Goal: Register for event/course

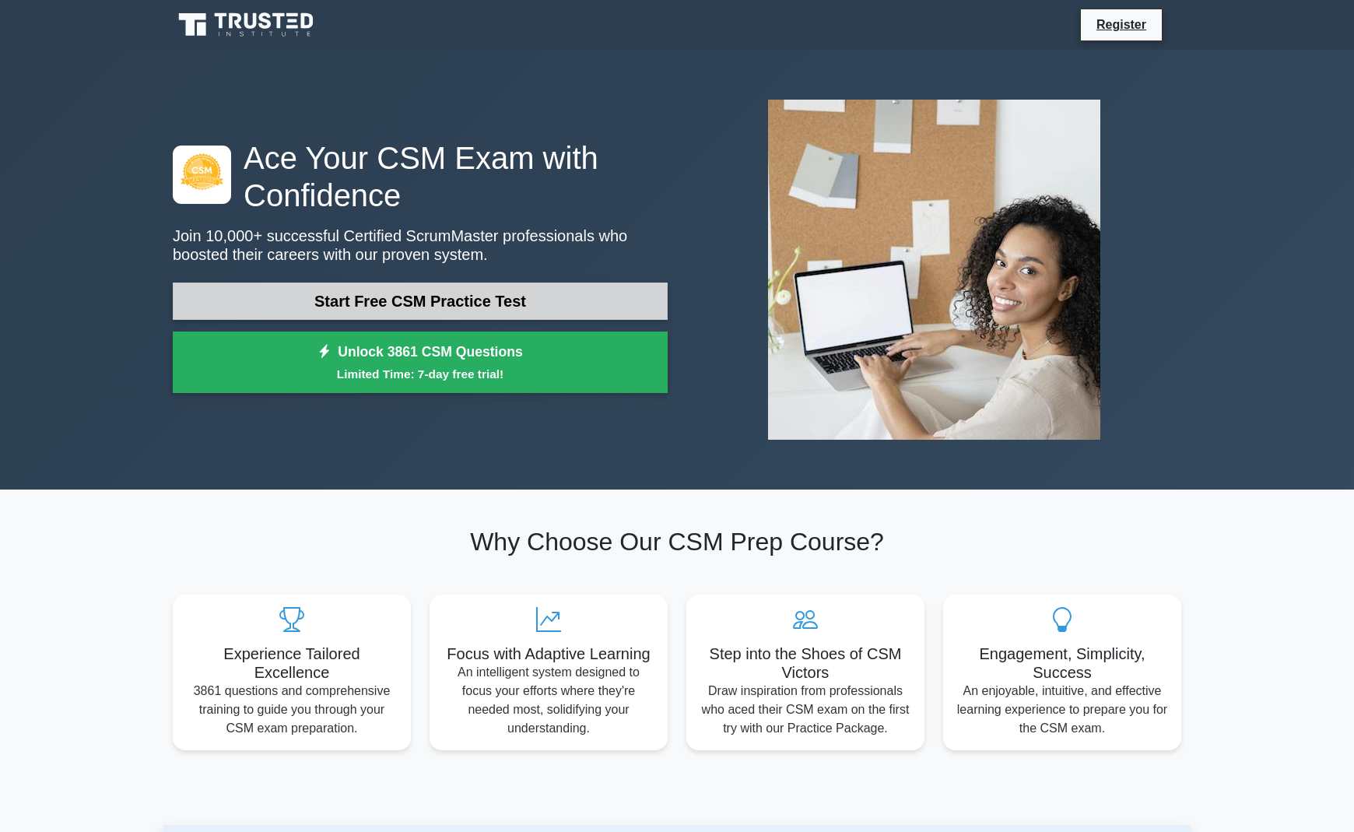
click at [479, 297] on link "Start Free CSM Practice Test" at bounding box center [420, 300] width 495 height 37
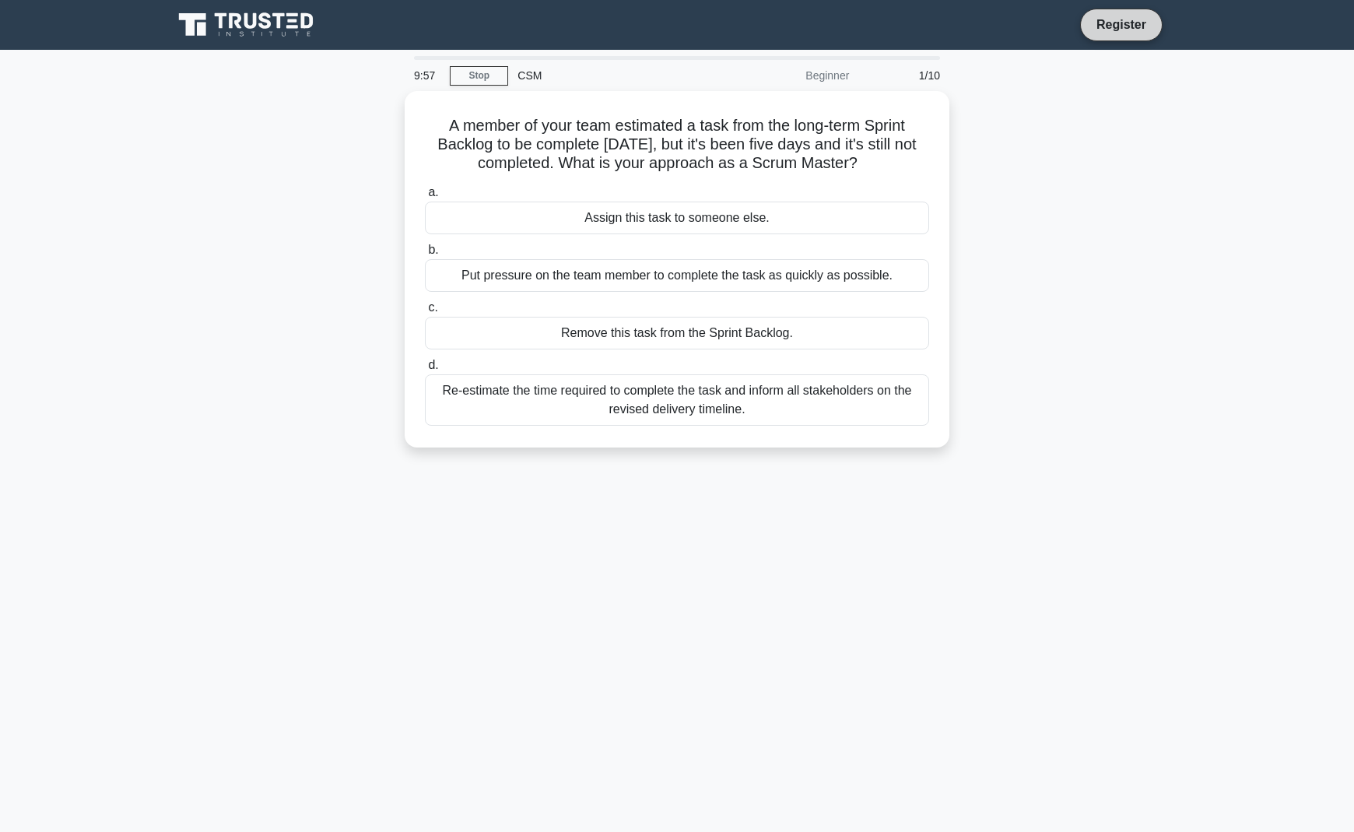
click at [1099, 26] on link "Register" at bounding box center [1121, 24] width 68 height 19
